Goal: Find specific page/section: Find specific page/section

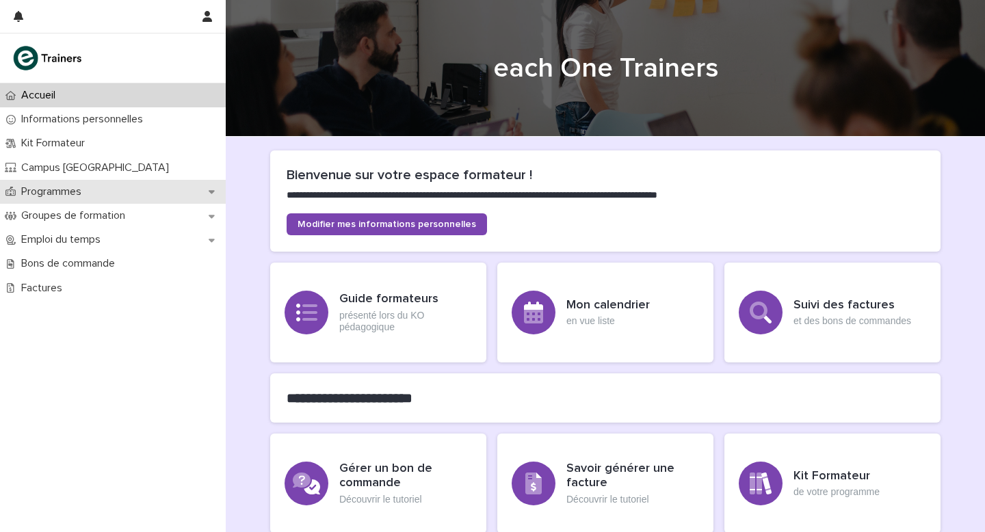
click at [61, 194] on p "Programmes" at bounding box center [54, 191] width 77 height 13
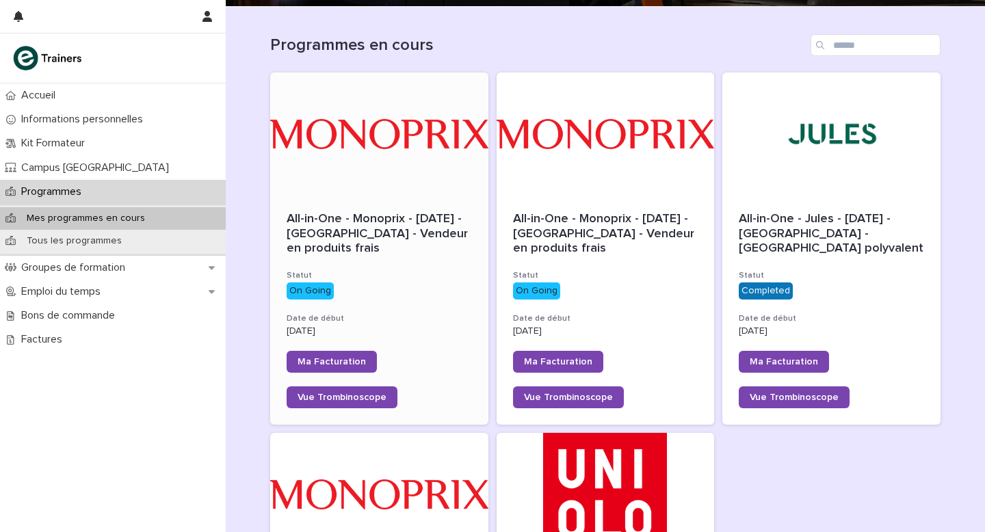
scroll to position [136, 0]
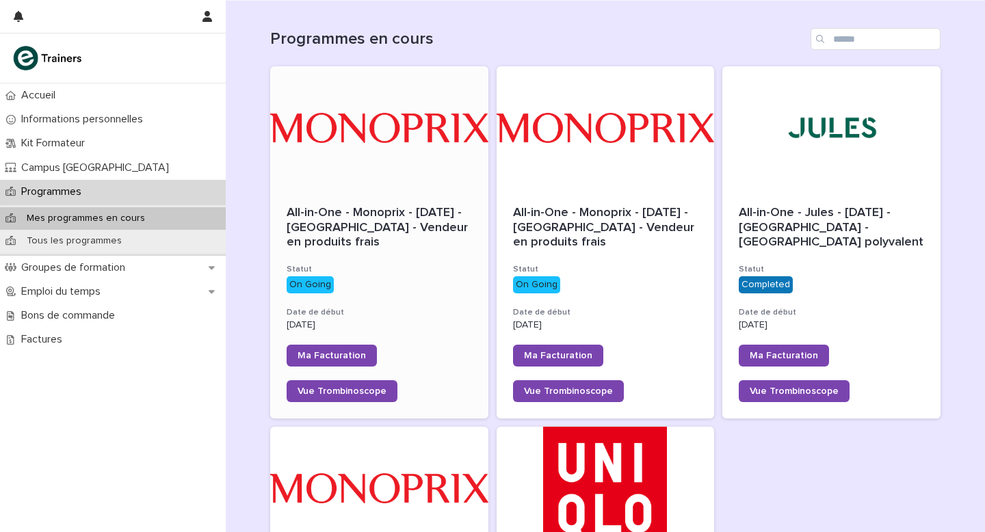
click at [393, 252] on div "All-in-One - Monoprix - [DATE] - [GEOGRAPHIC_DATA] - Vendeur en produits frais …" at bounding box center [379, 304] width 218 height 229
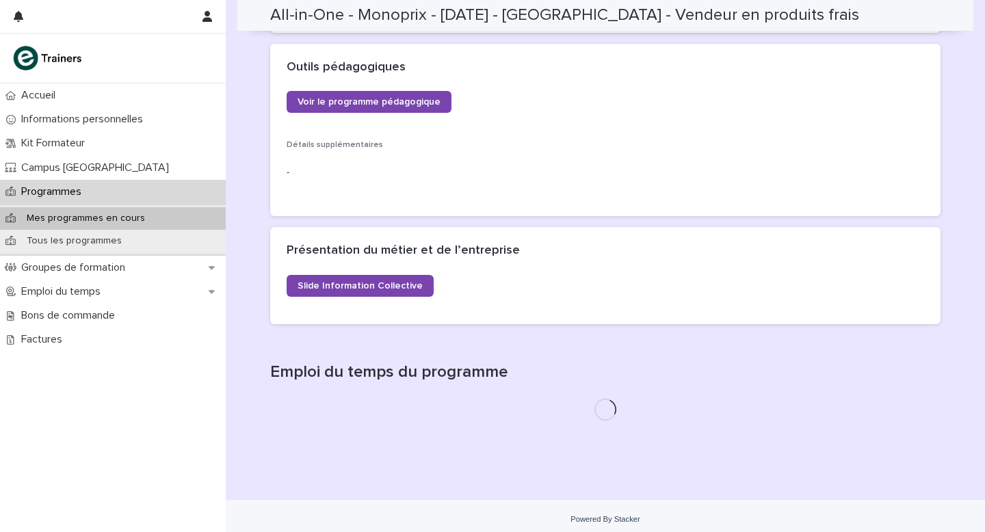
scroll to position [590, 0]
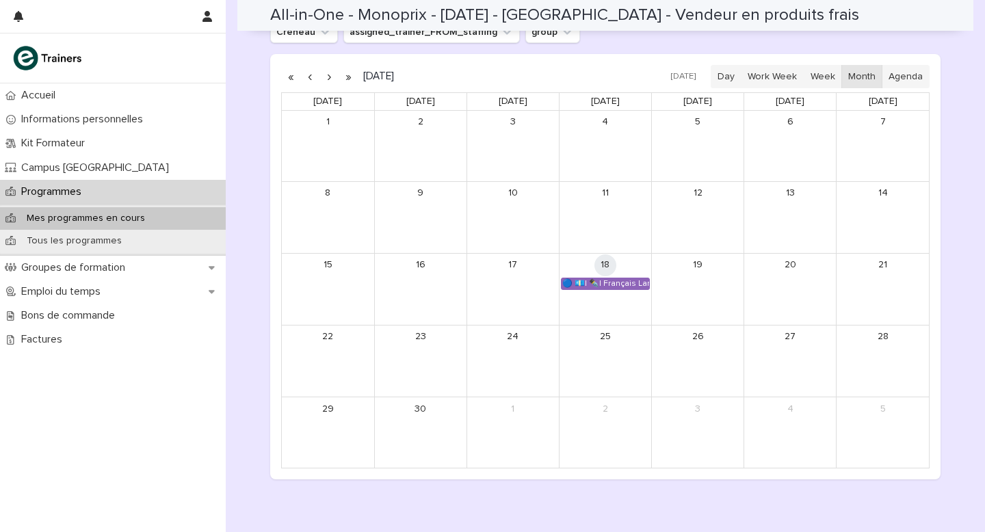
scroll to position [1030, 0]
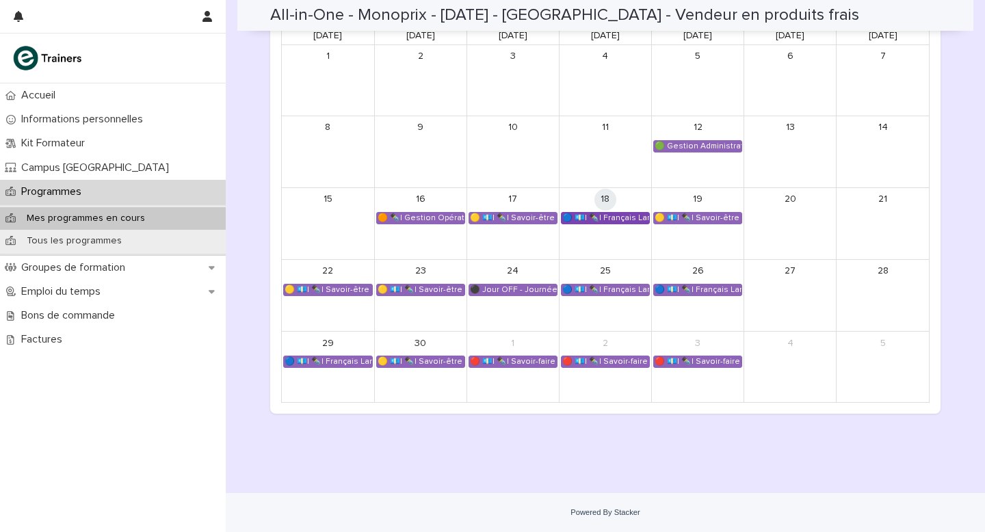
click at [547, 217] on div "🔵 💶| ✒️| Français Langue Professionnel - Valoriser les produits frais et leur o…" at bounding box center [606, 218] width 88 height 11
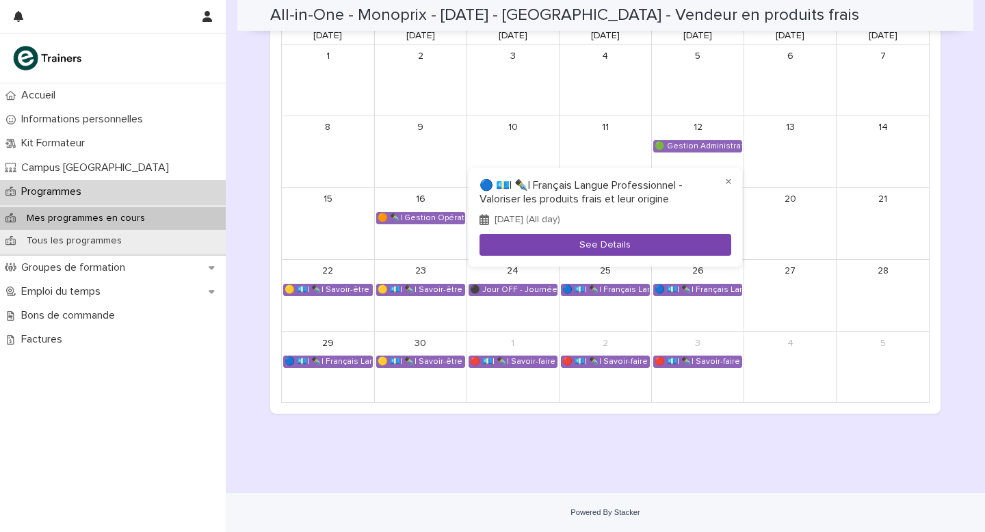
click at [547, 248] on button "See Details" at bounding box center [606, 245] width 252 height 23
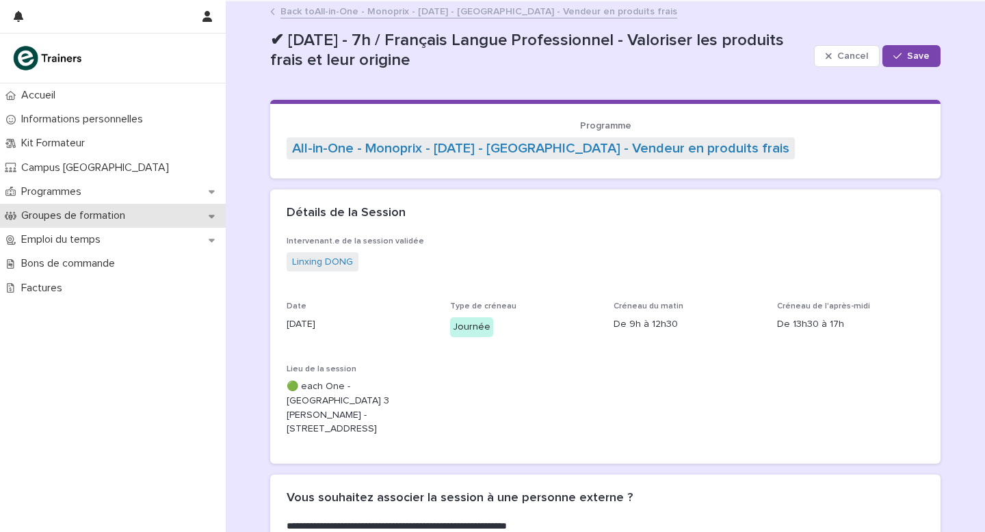
click at [73, 213] on p "Groupes de formation" at bounding box center [76, 215] width 120 height 13
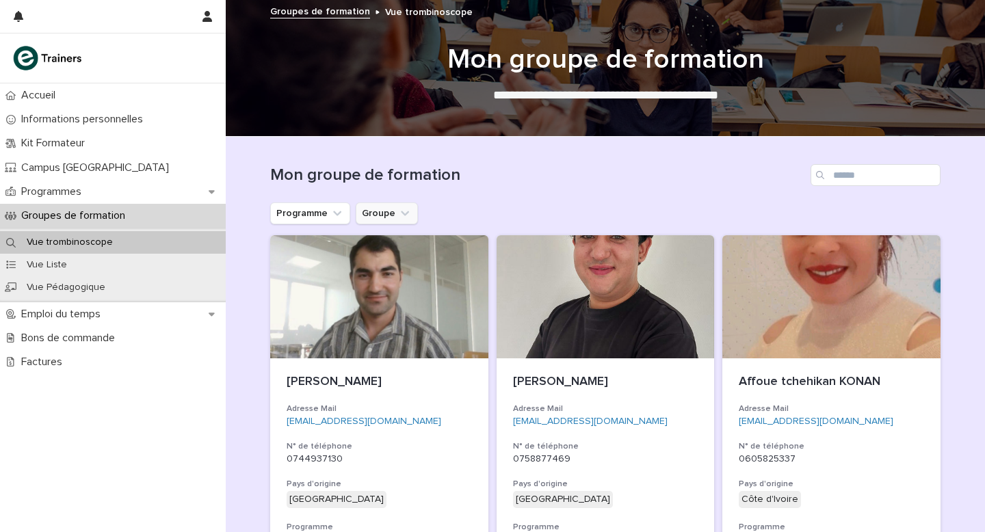
click at [387, 209] on button "Groupe" at bounding box center [387, 214] width 62 height 22
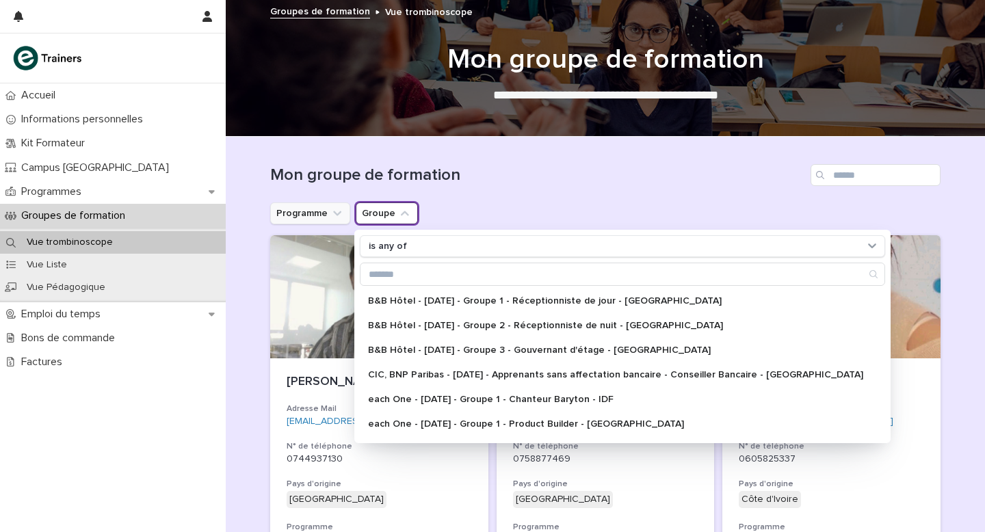
click at [327, 213] on button "Programme" at bounding box center [310, 214] width 80 height 22
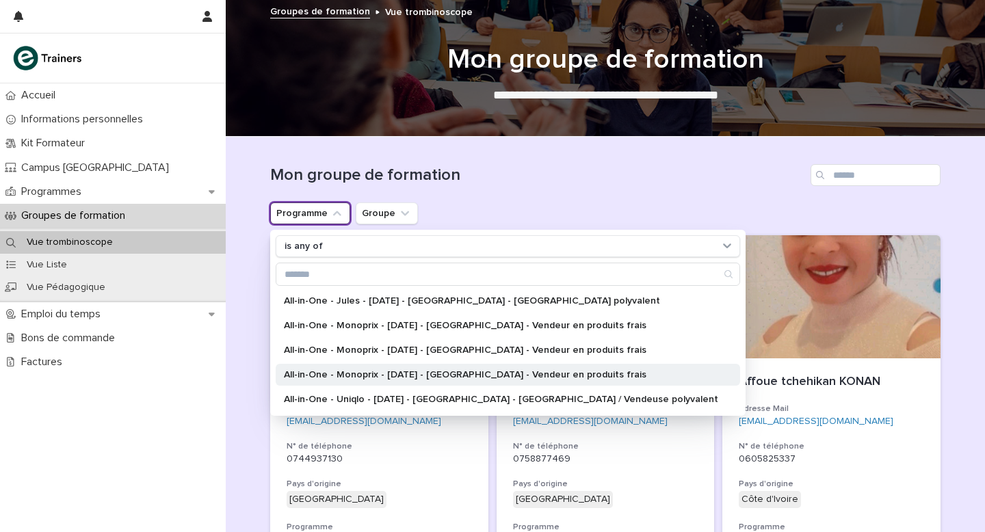
click at [384, 310] on p "All-in-One - Monoprix - [DATE] - [GEOGRAPHIC_DATA] - Vendeur en produits frais" at bounding box center [501, 375] width 434 height 10
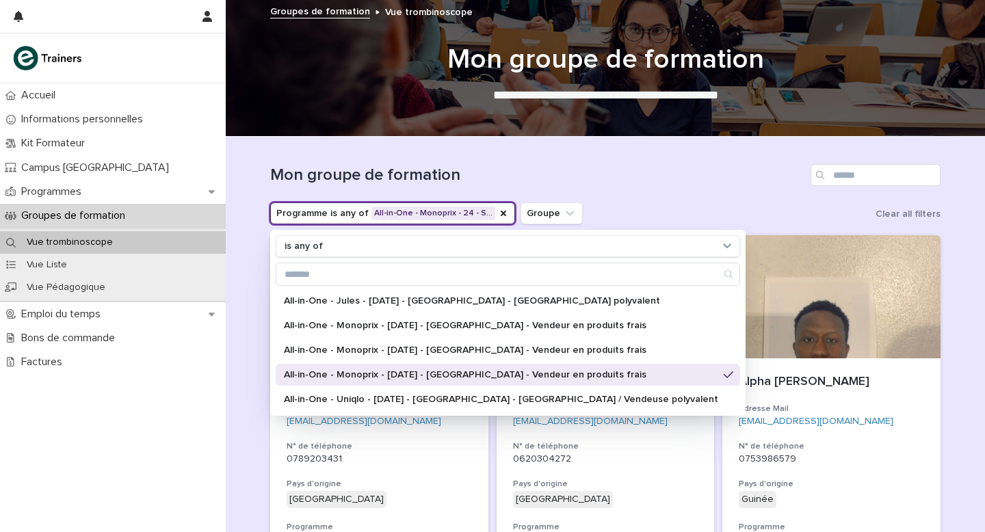
click at [547, 177] on h1 "Mon groupe de formation" at bounding box center [537, 176] width 535 height 20
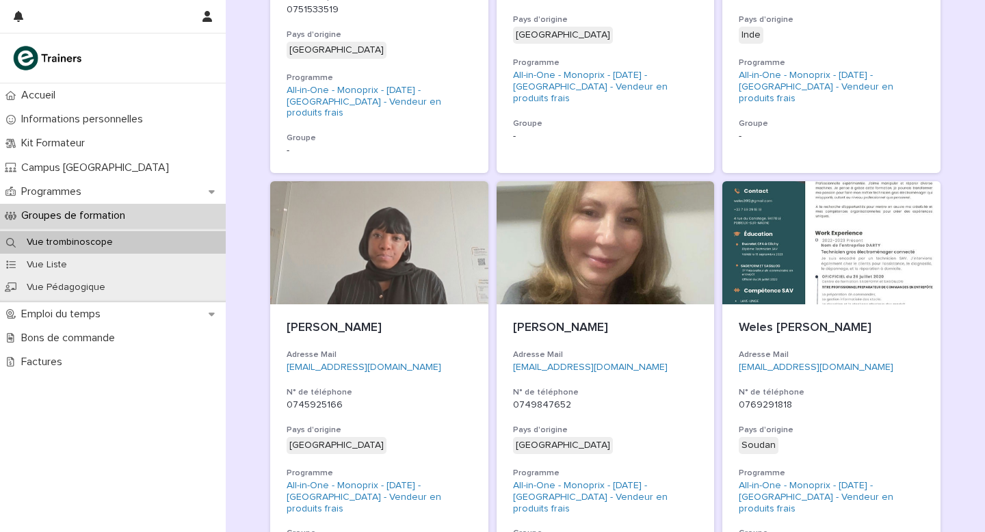
scroll to position [2210, 0]
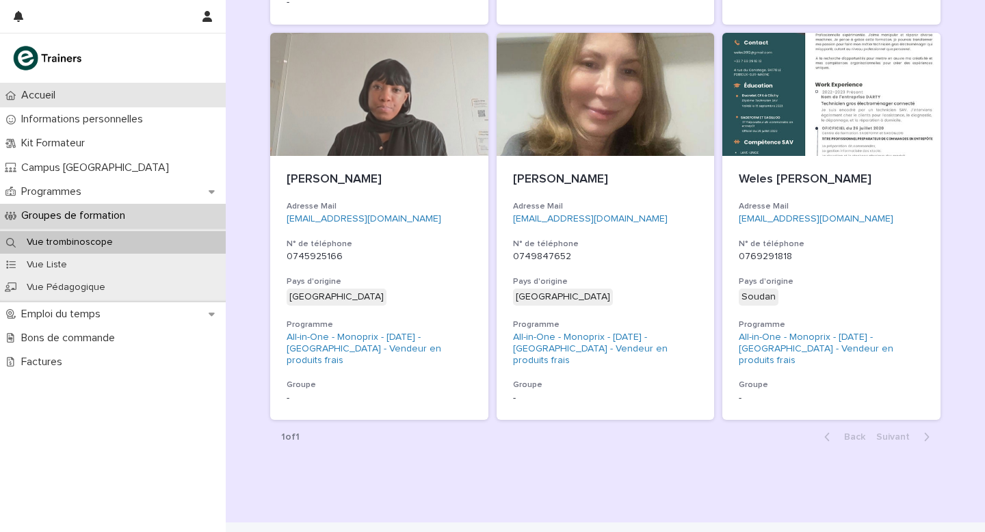
click at [42, 96] on p "Accueil" at bounding box center [41, 95] width 51 height 13
